Goal: Find specific page/section: Find specific page/section

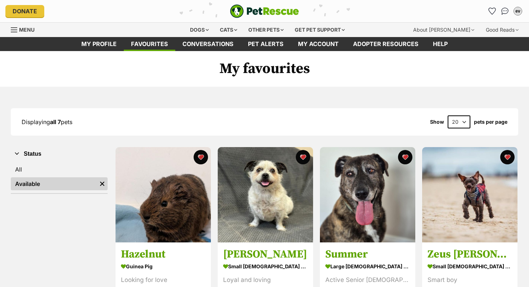
click at [59, 186] on link "Available" at bounding box center [54, 183] width 86 height 13
click at [45, 163] on link "All" at bounding box center [59, 169] width 97 height 13
